Goal: Information Seeking & Learning: Learn about a topic

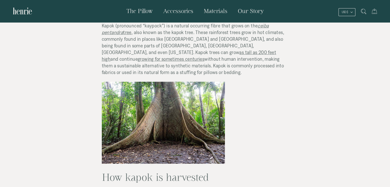
scroll to position [142, 0]
click at [186, 101] on img at bounding box center [163, 123] width 123 height 82
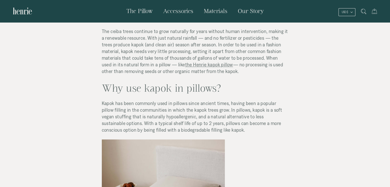
scroll to position [697, 0]
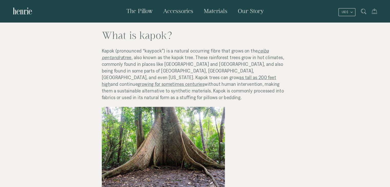
scroll to position [128, 0]
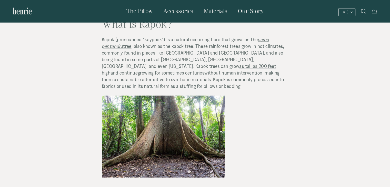
click at [232, 103] on div at bounding box center [195, 137] width 187 height 82
click at [214, 101] on img at bounding box center [163, 137] width 123 height 82
